Goal: Task Accomplishment & Management: Manage account settings

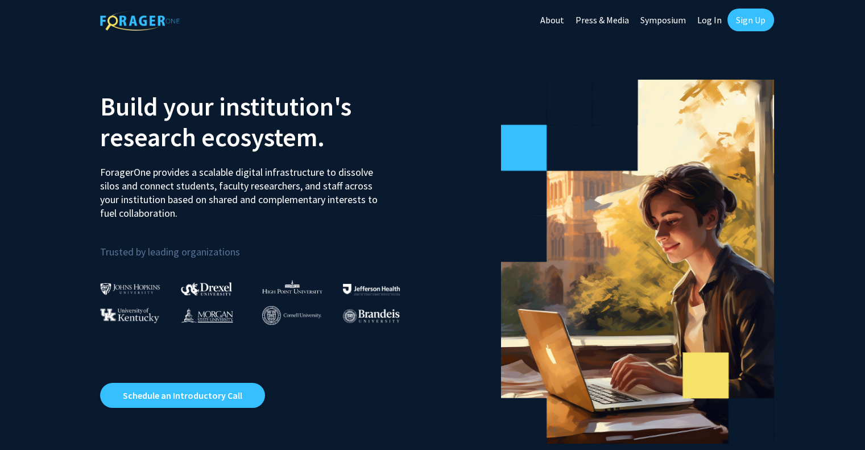
click at [704, 20] on link "Log In" at bounding box center [709, 20] width 36 height 40
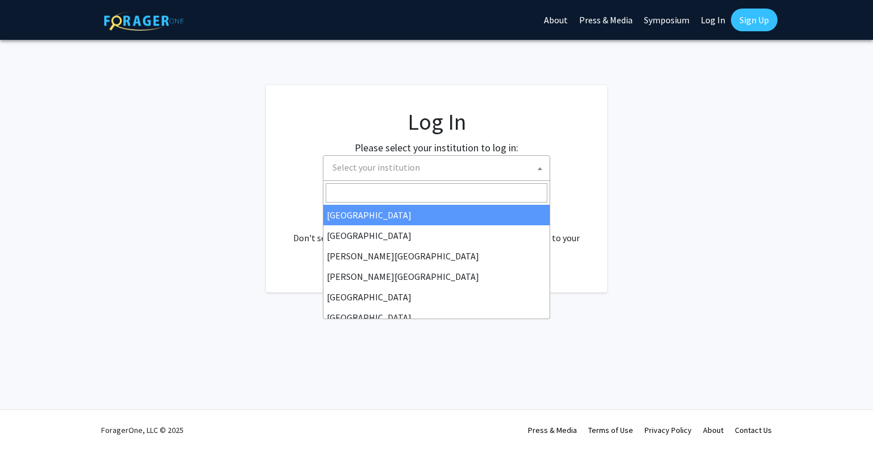
click at [458, 168] on span "Select your institution" at bounding box center [439, 167] width 222 height 23
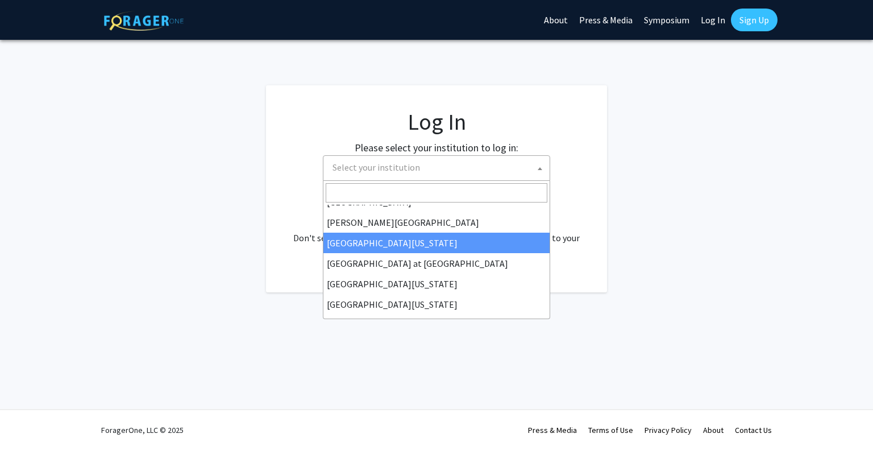
scroll to position [398, 0]
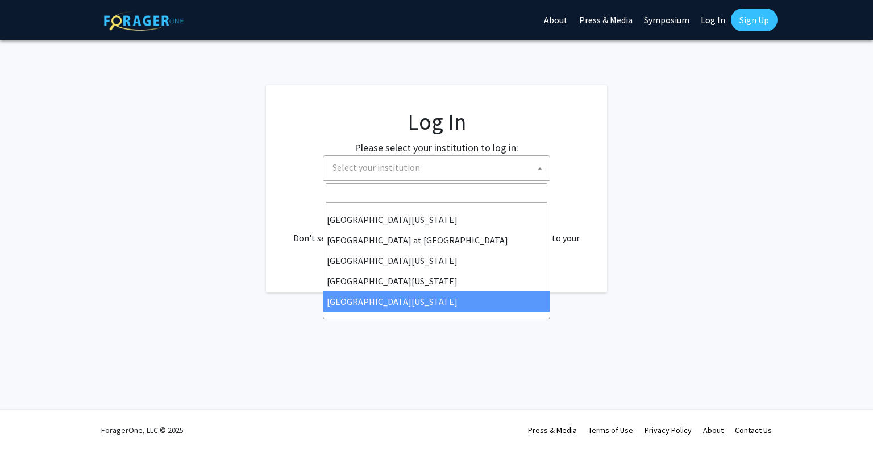
select select "33"
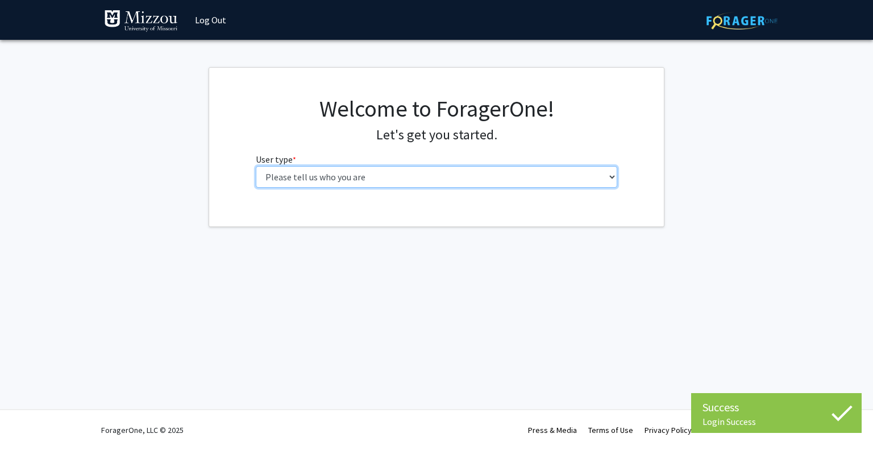
click at [475, 171] on select "Please tell us who you are Undergraduate Student Master's Student Doctoral Cand…" at bounding box center [437, 177] width 362 height 22
select select "1: undergrad"
click at [256, 166] on select "Please tell us who you are Undergraduate Student Master's Student Doctoral Cand…" at bounding box center [437, 177] width 362 height 22
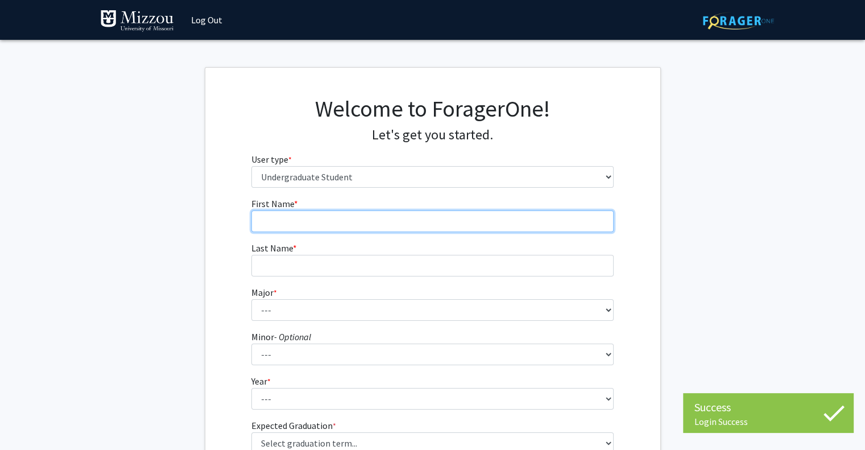
click at [411, 227] on input "First Name * required" at bounding box center [432, 221] width 362 height 22
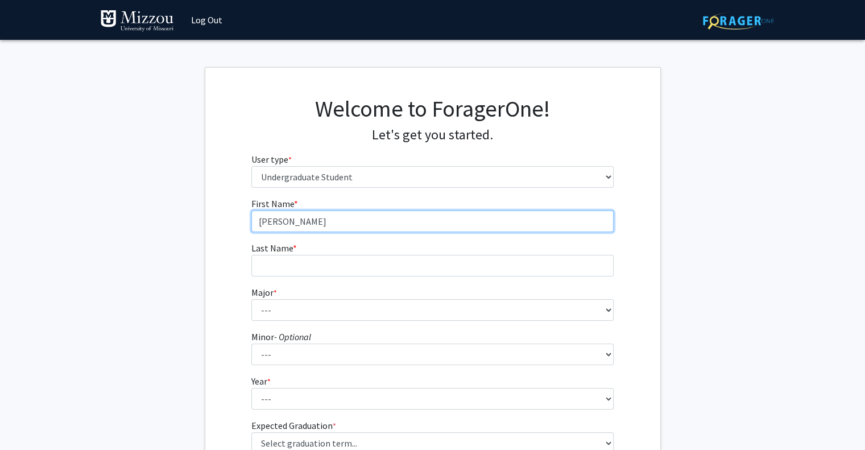
type input "Zach"
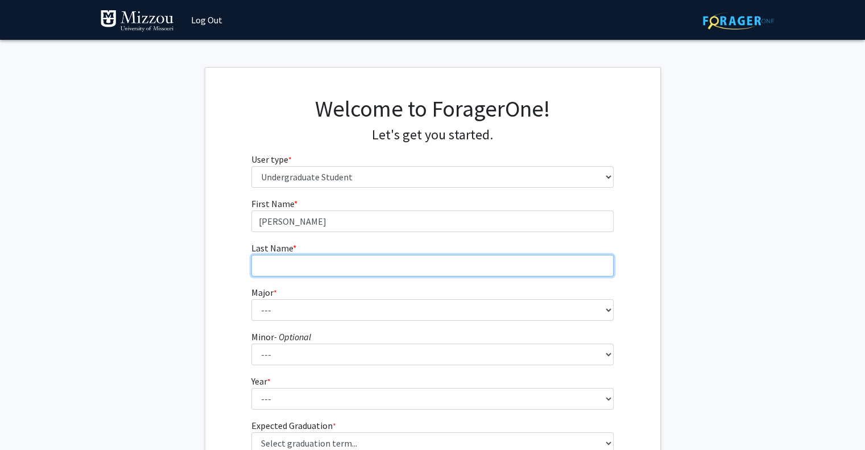
click at [388, 260] on input "Last Name * required" at bounding box center [432, 266] width 362 height 22
type input "w"
type input "Wright"
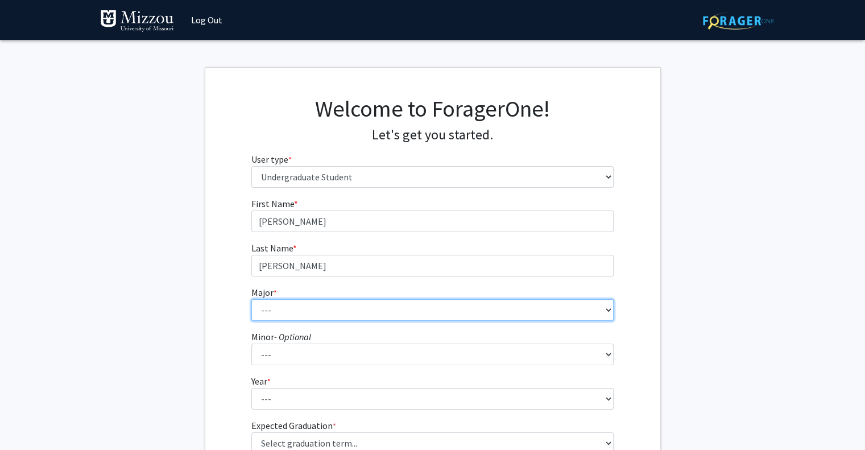
click at [364, 311] on select "--- Agribusiness Management Agricultural Education Agricultural Education: Comm…" at bounding box center [432, 310] width 362 height 22
select select "14: 2503"
click at [251, 299] on select "--- Agribusiness Management Agricultural Education Agricultural Education: Comm…" at bounding box center [432, 310] width 362 height 22
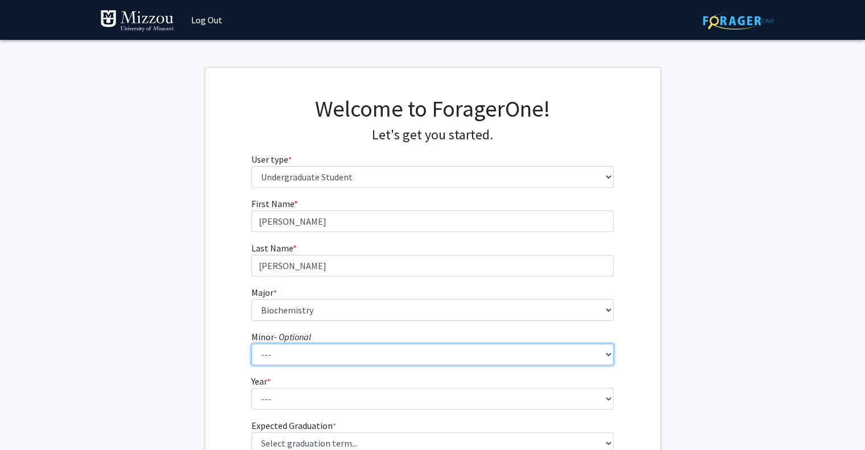
click at [289, 350] on select "--- Accountancy Aerospace Engineering Aerospace Studies Agribusiness Management…" at bounding box center [432, 354] width 362 height 22
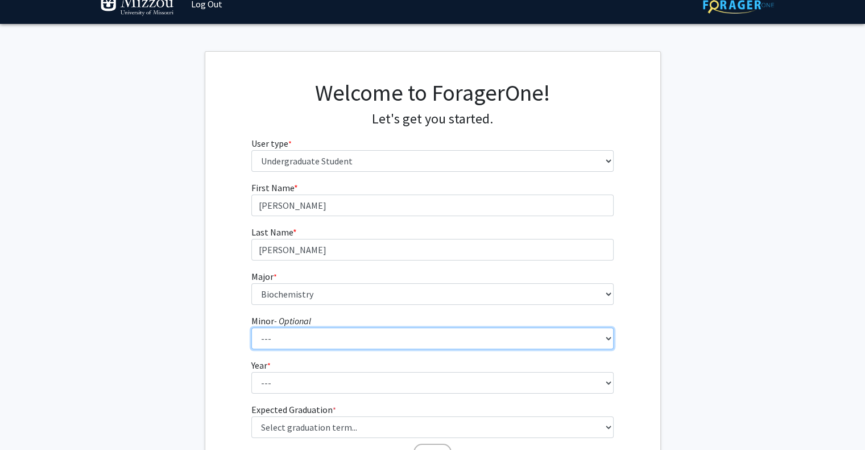
click at [291, 345] on select "--- Accountancy Aerospace Engineering Aerospace Studies Agribusiness Management…" at bounding box center [432, 338] width 362 height 22
select select "95: 2051"
click at [251, 327] on select "--- Accountancy Aerospace Engineering Aerospace Studies Agribusiness Management…" at bounding box center [432, 338] width 362 height 22
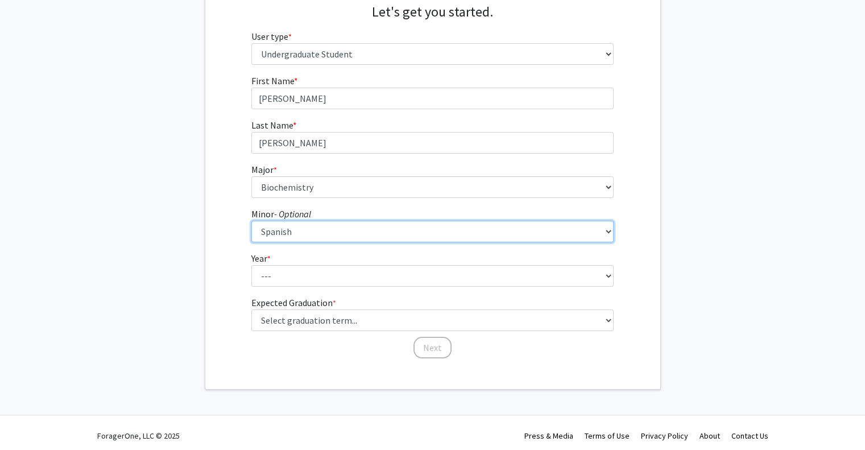
scroll to position [128, 0]
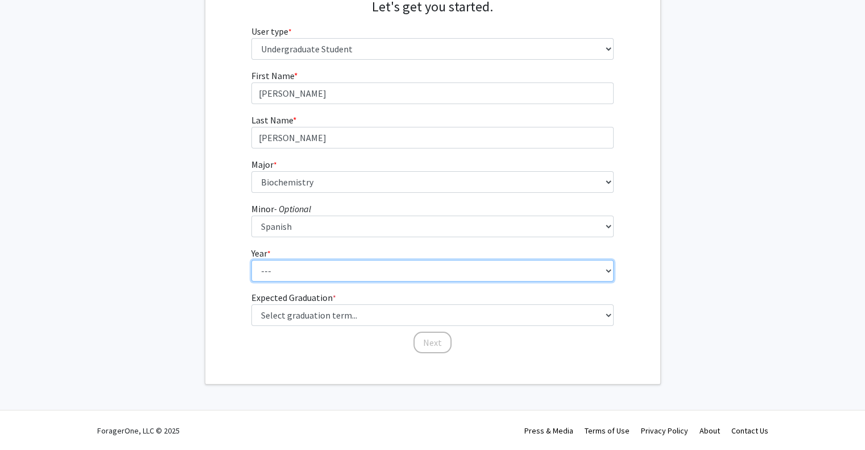
click at [314, 275] on select "--- First-year Sophomore Junior Senior Postbaccalaureate Certificate" at bounding box center [432, 271] width 362 height 22
select select "2: sophomore"
click at [251, 260] on select "--- First-year Sophomore Junior Senior Postbaccalaureate Certificate" at bounding box center [432, 271] width 362 height 22
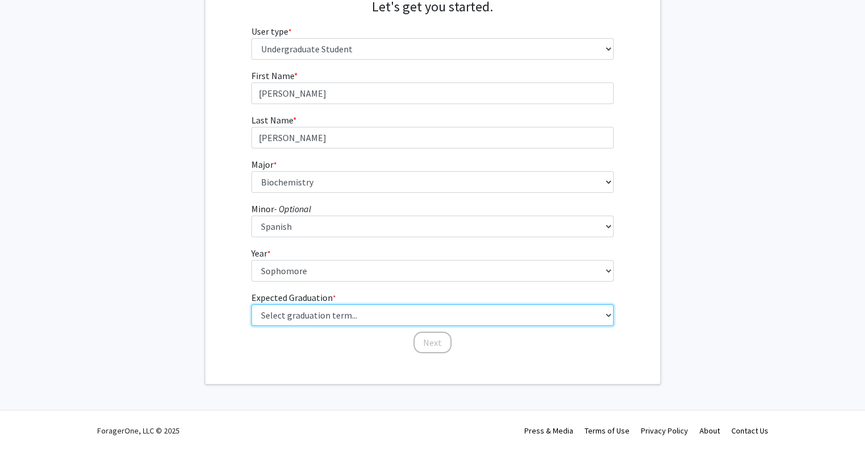
click at [325, 310] on select "Select graduation term... Spring 2025 Summer 2025 Fall 2025 Winter 2025 Spring …" at bounding box center [432, 315] width 362 height 22
select select "13: spring_2028"
click at [251, 304] on select "Select graduation term... Spring 2025 Summer 2025 Fall 2025 Winter 2025 Spring …" at bounding box center [432, 315] width 362 height 22
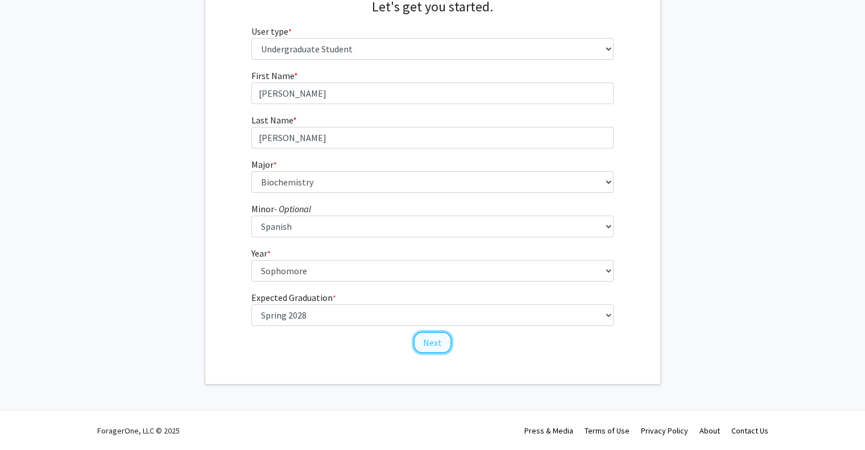
click at [435, 345] on button "Next" at bounding box center [432, 342] width 38 height 22
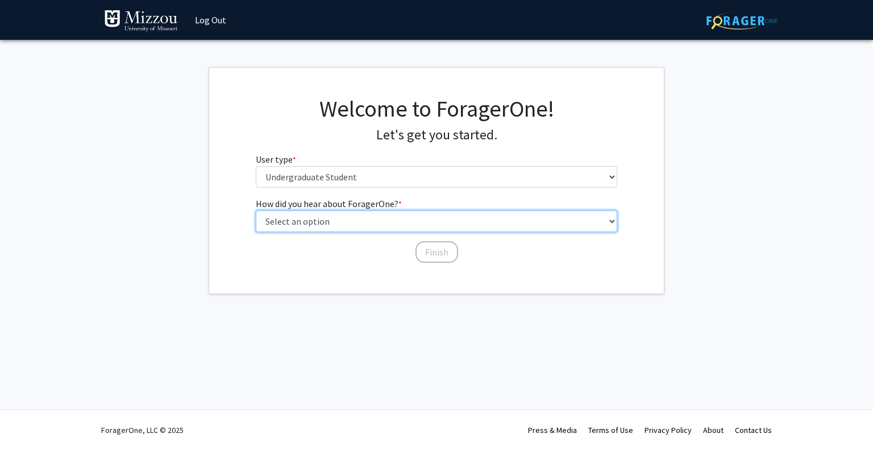
click at [413, 219] on select "Select an option Peer/student recommendation Faculty/staff recommendation Unive…" at bounding box center [437, 221] width 362 height 22
select select "2: faculty_recommendation"
click at [256, 210] on select "Select an option Peer/student recommendation Faculty/staff recommendation Unive…" at bounding box center [437, 221] width 362 height 22
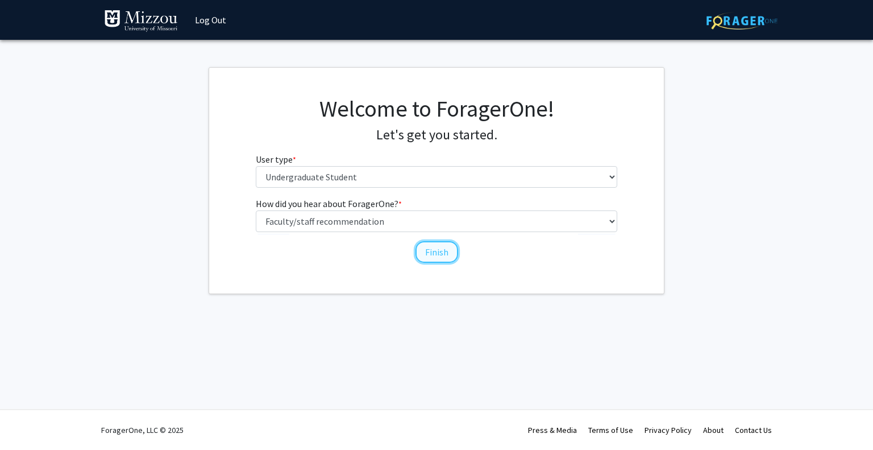
click at [427, 250] on button "Finish" at bounding box center [437, 252] width 43 height 22
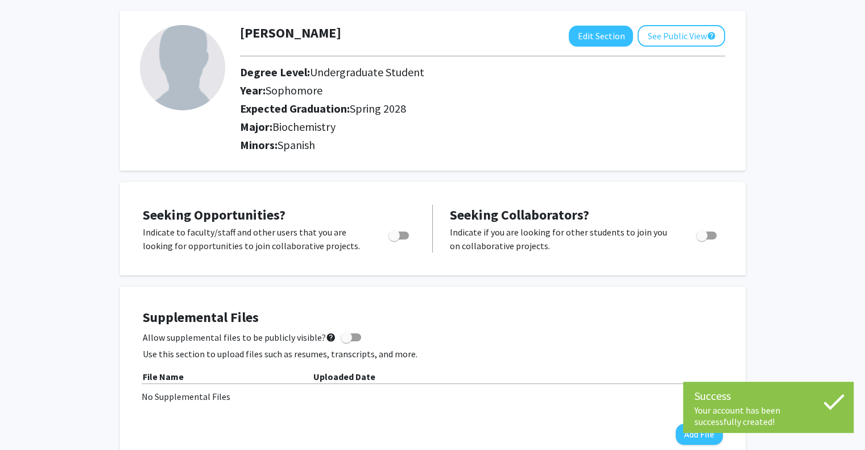
scroll to position [106, 0]
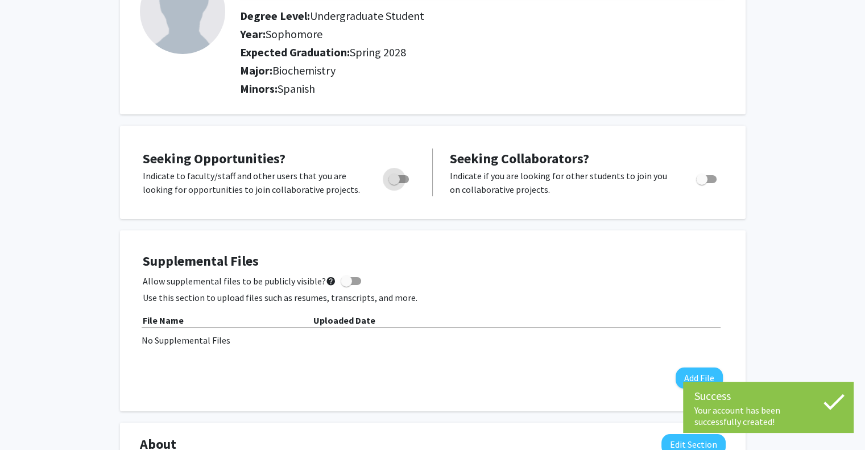
click at [398, 175] on span "Toggle" at bounding box center [393, 178] width 11 height 11
click at [394, 183] on input "Are you actively seeking opportunities?" at bounding box center [393, 183] width 1 height 1
checkbox input "true"
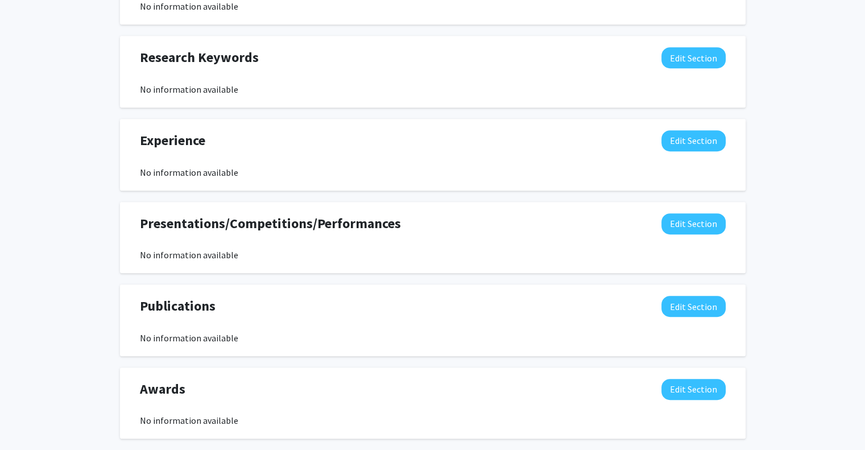
scroll to position [634, 0]
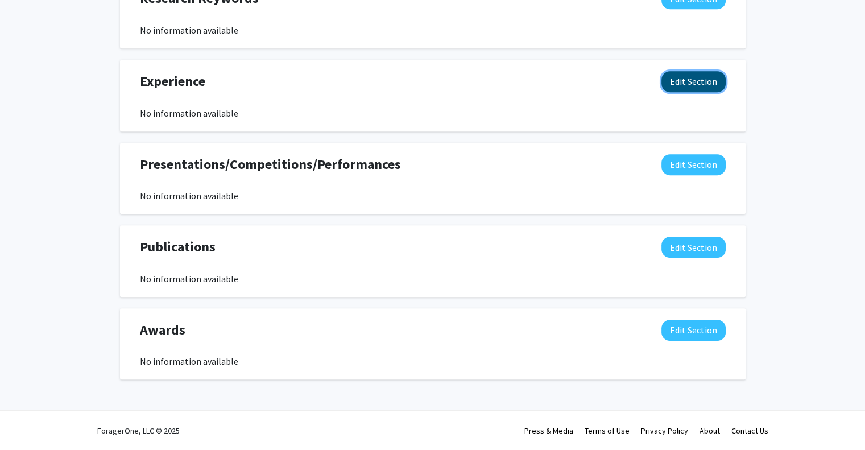
click at [704, 83] on button "Edit Section" at bounding box center [693, 81] width 64 height 21
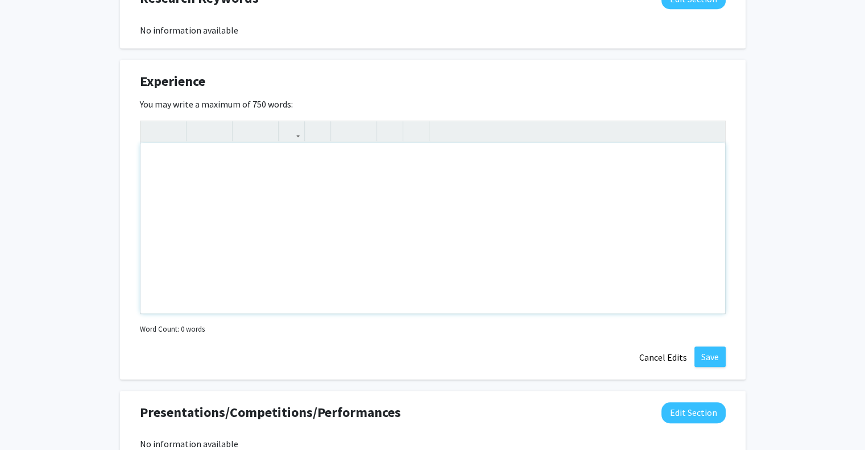
click at [283, 184] on div "Note to users with screen readers: Please deactivate our accessibility plugin f…" at bounding box center [432, 228] width 584 height 171
type textarea "Spent the past summer doing full time research as Cherng Scholar"
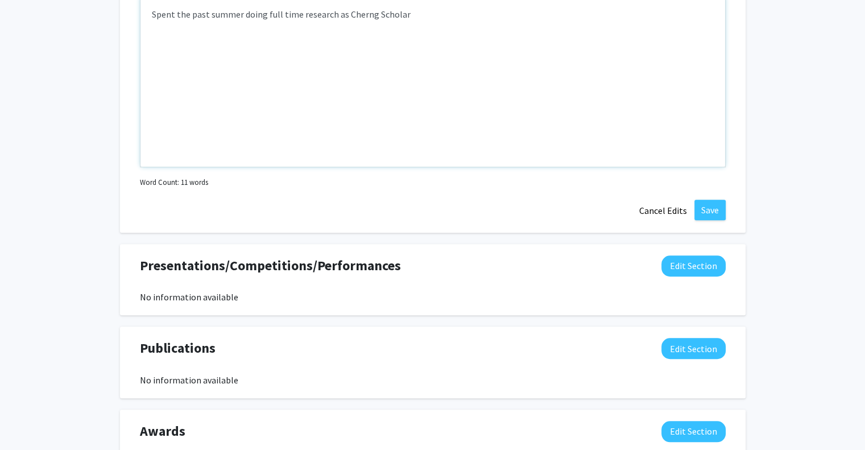
scroll to position [809, 0]
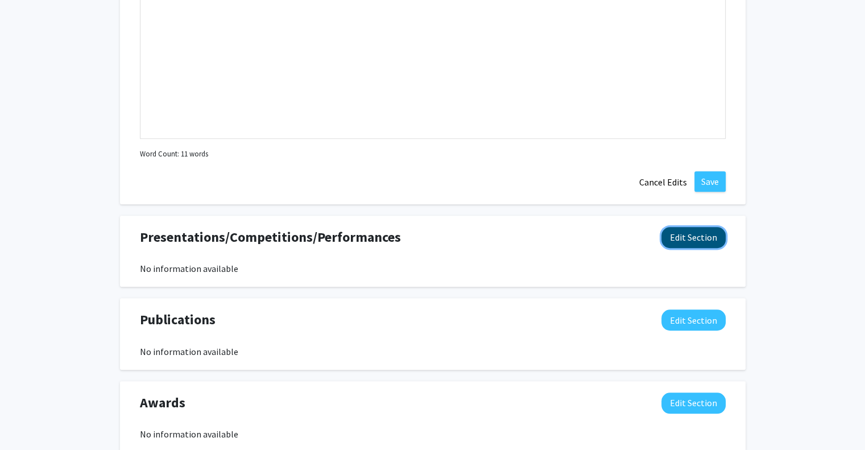
click at [684, 240] on button "Edit Section" at bounding box center [693, 237] width 64 height 21
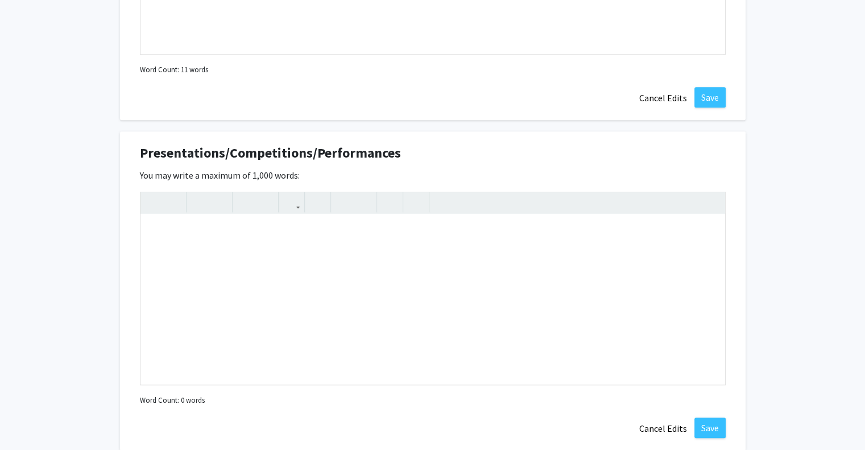
scroll to position [895, 0]
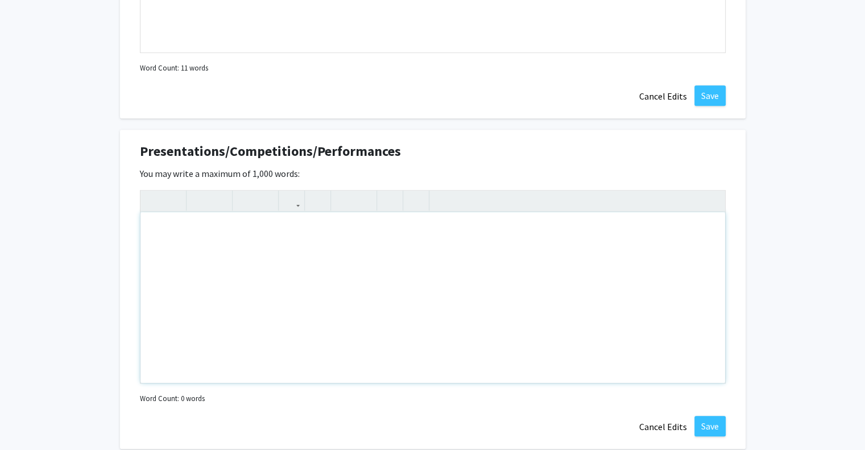
click at [376, 245] on div "Note to users with screen readers: Please deactivate our accessibility plugin f…" at bounding box center [432, 297] width 584 height 171
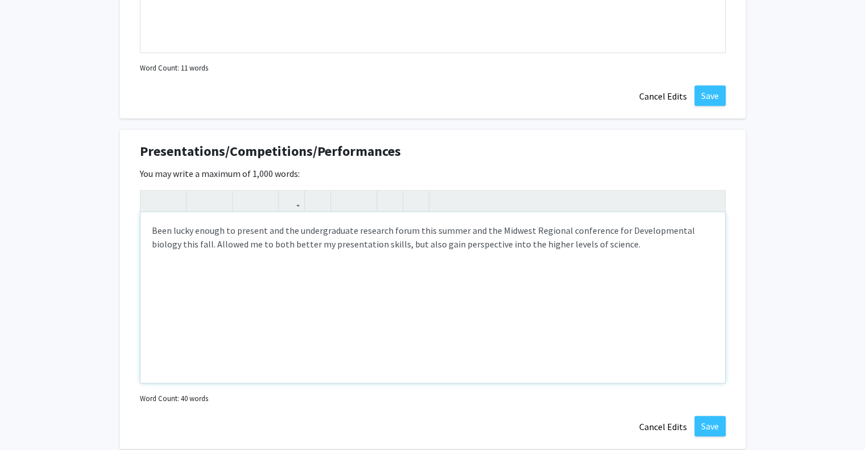
type textarea "Been lucky enough to present and the undergraduate research forum this summer a…"
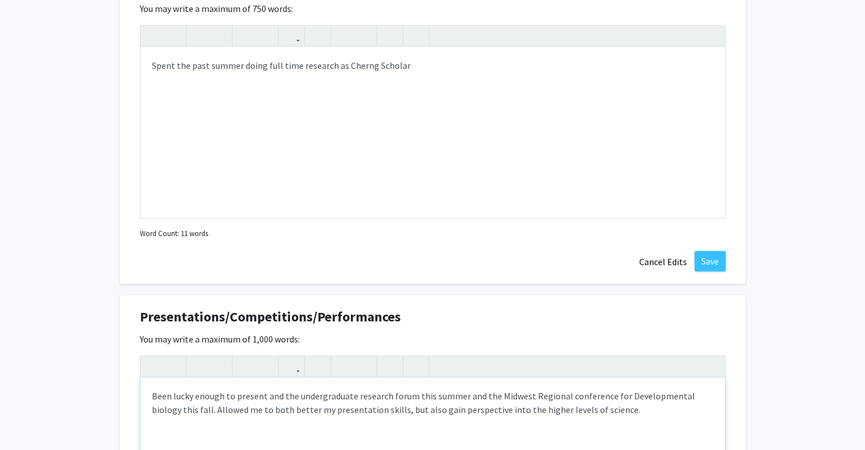
scroll to position [729, 0]
drag, startPoint x: 400, startPoint y: 248, endPoint x: 369, endPoint y: 102, distance: 148.6
click at [369, 102] on div "Spent the past summer doing full time research as Cherng Scholar" at bounding box center [432, 133] width 584 height 171
click at [403, 67] on div "Spent the past summer doing full time research as Cherng Scholar" at bounding box center [432, 133] width 584 height 171
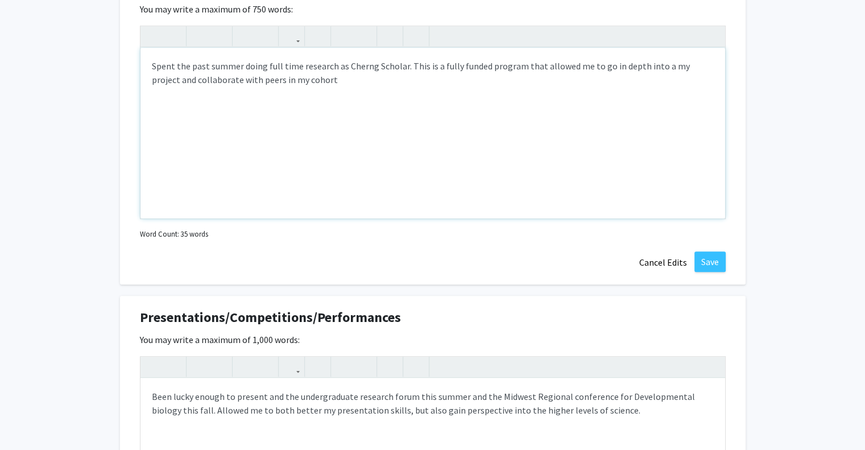
type textarea "Spent the past summer doing full time research as Cherng Scholar. This is a ful…"
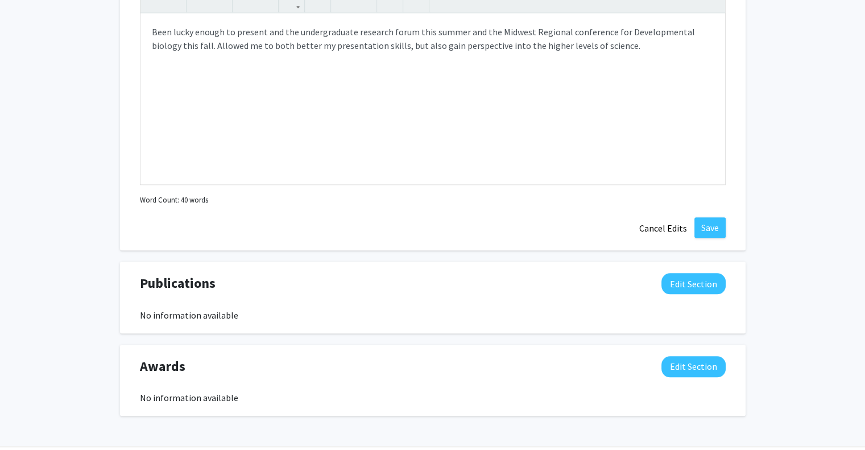
scroll to position [1129, 0]
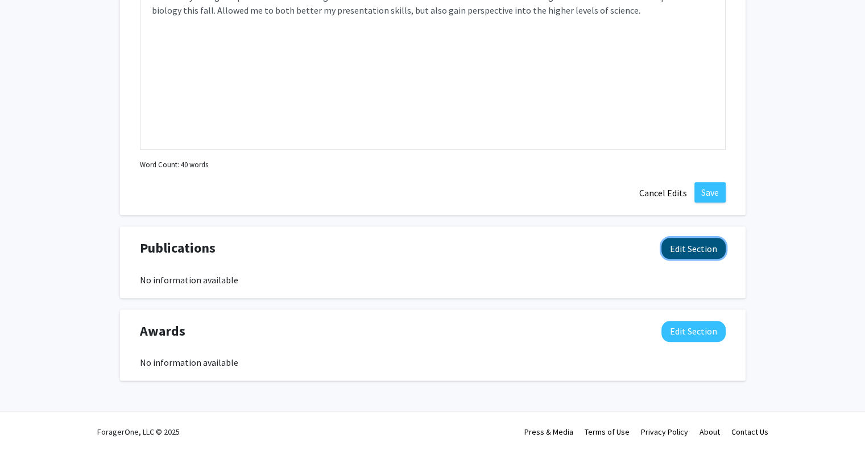
click at [678, 251] on button "Edit Section" at bounding box center [693, 248] width 64 height 21
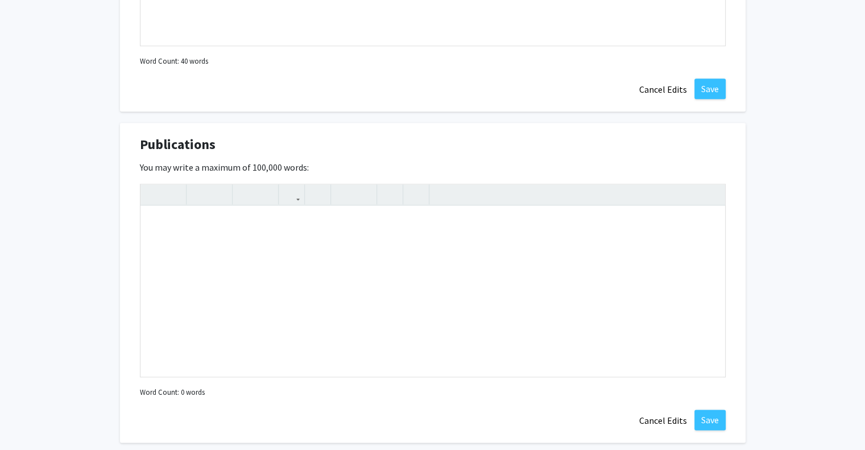
scroll to position [1219, 0]
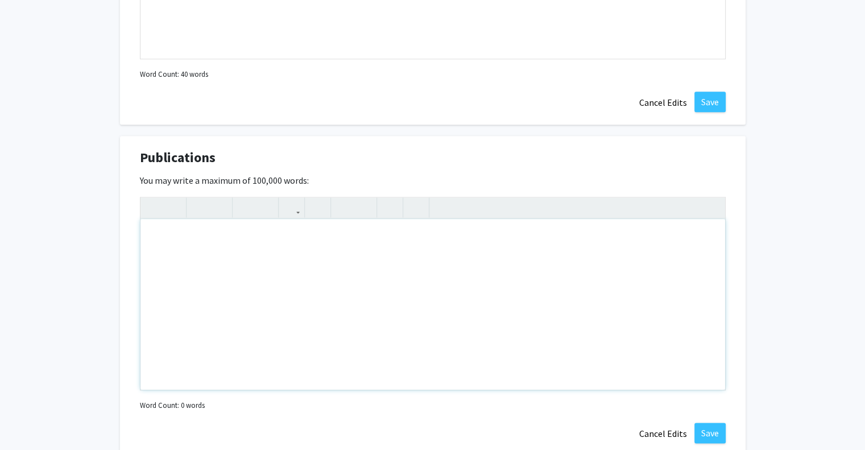
click at [305, 230] on div "Note to users with screen readers: Please deactivate our accessibility plugin f…" at bounding box center [432, 304] width 584 height 171
paste div "Note to users with screen readers: Please deactivate our accessibility plugin f…"
type textarea "<p>Mendoza Andrade O, Wright Z, Ghasemzadeh S, Bergstralh DT. 2025. Analysis of…"
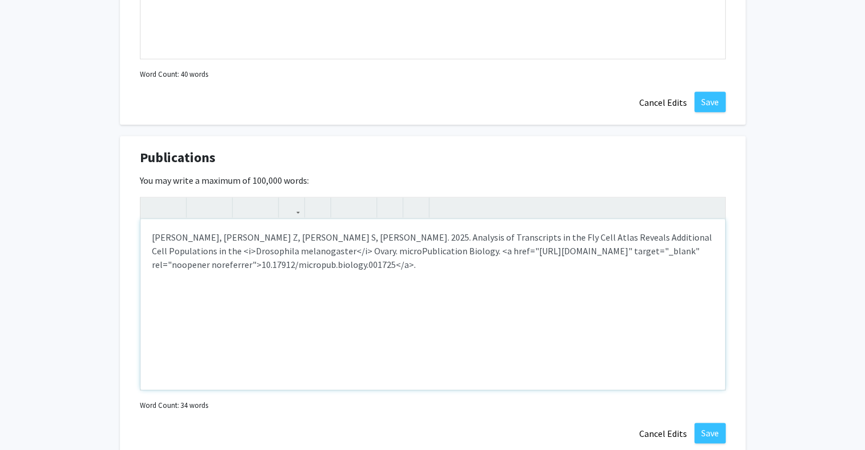
click at [305, 230] on p "Mendoza Andrade O, Wright Z, Ghasemzadeh S, Bergstralh DT. 2025. Analysis of Tr…" at bounding box center [433, 250] width 562 height 41
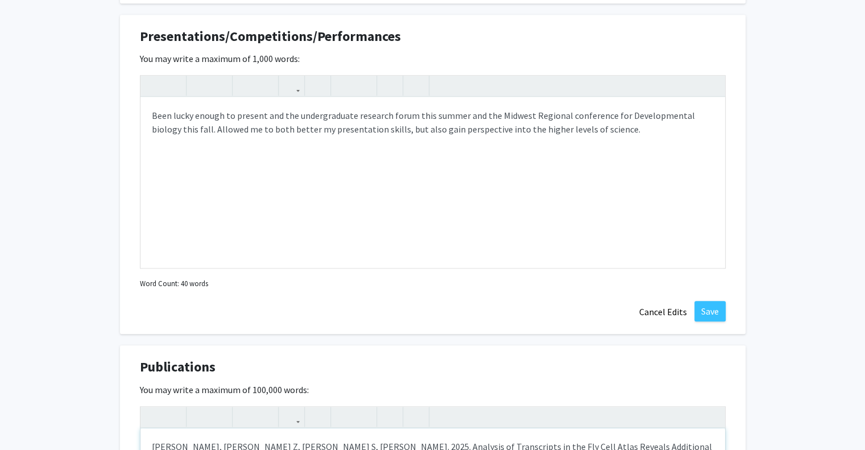
scroll to position [990, 0]
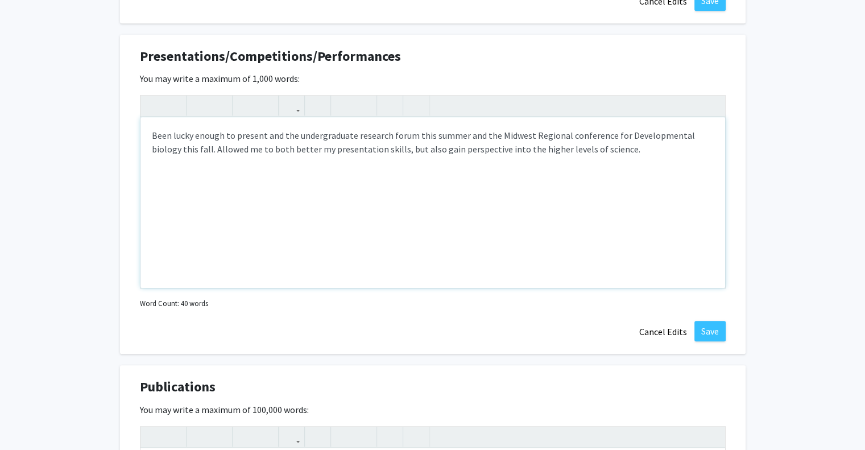
click at [618, 135] on div "Been lucky enough to present and the undergraduate research forum this summer a…" at bounding box center [432, 202] width 584 height 171
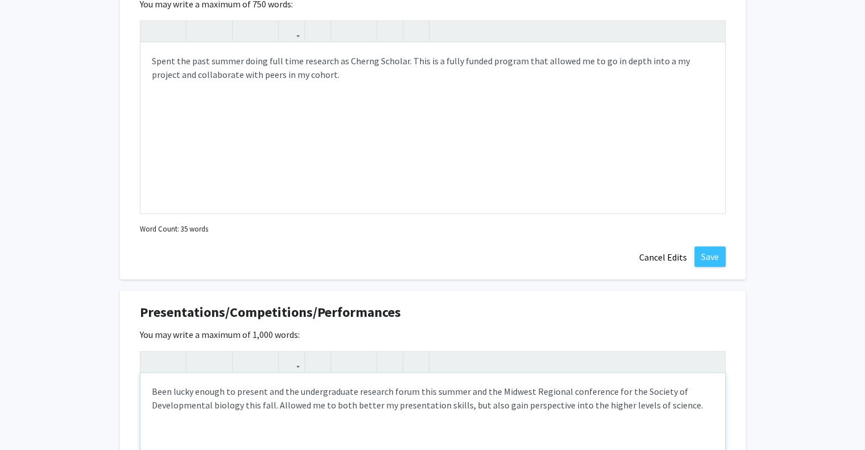
scroll to position [775, 0]
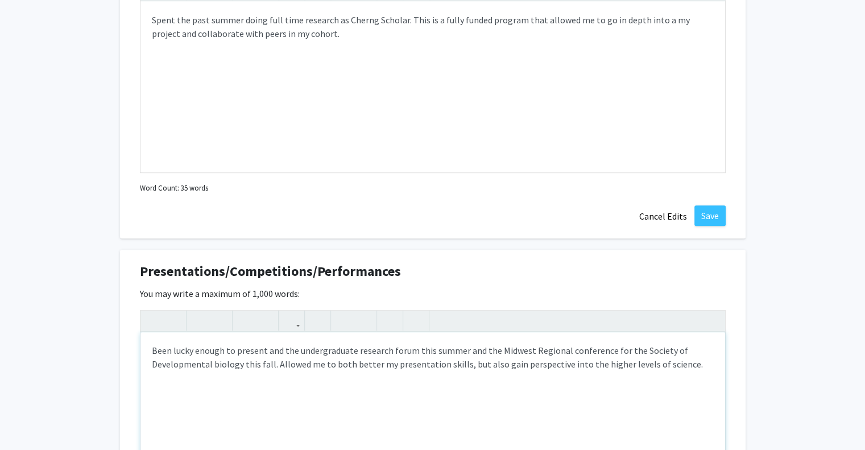
click at [611, 359] on div "Been lucky enough to present and the undergraduate research forum this summer a…" at bounding box center [432, 417] width 584 height 171
type textarea "Been lucky enough to present and the undergraduate research forum this summer a…"
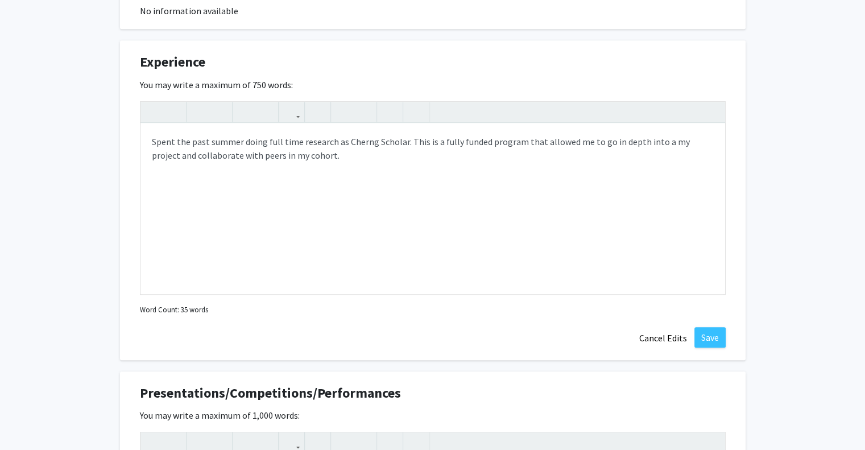
scroll to position [648, 0]
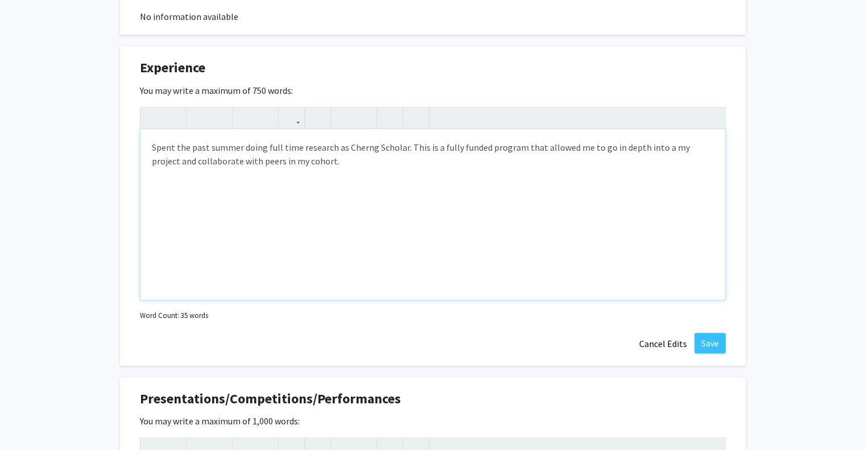
click at [433, 148] on div "Spent the past summer doing full time research as Cherng Scholar. This is a ful…" at bounding box center [432, 214] width 584 height 171
click at [521, 148] on div "Spent the past summer doing full time research as Cherng Scholar. This fully fu…" at bounding box center [432, 214] width 584 height 171
type textarea "Spent the past summer doing full time research as Cherng Scholar. This fully fu…"
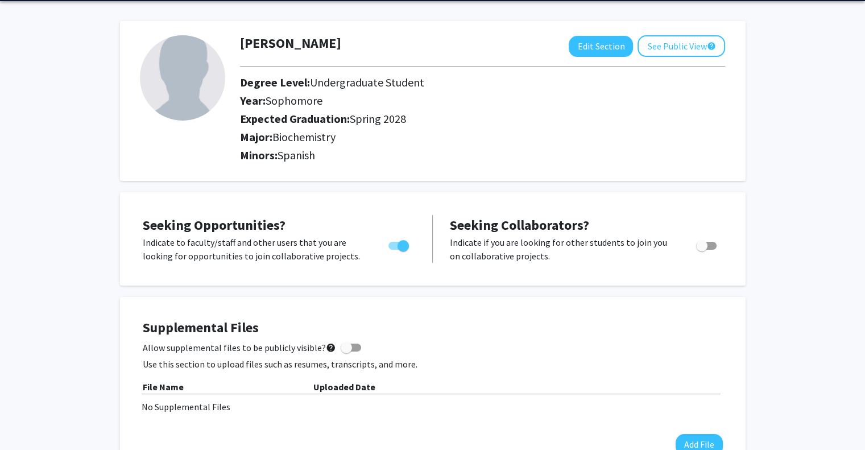
scroll to position [41, 0]
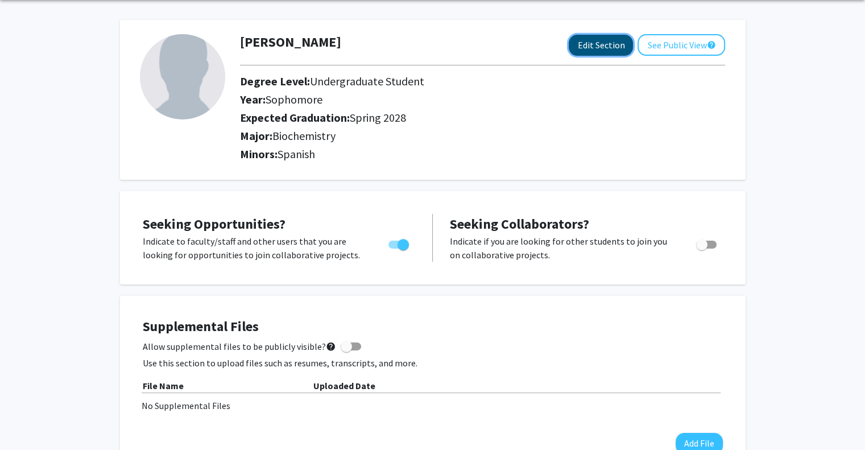
click at [604, 52] on button "Edit Section" at bounding box center [600, 45] width 64 height 21
select select "sophomore"
select select "41: spring_2028"
